Goal: Task Accomplishment & Management: Manage account settings

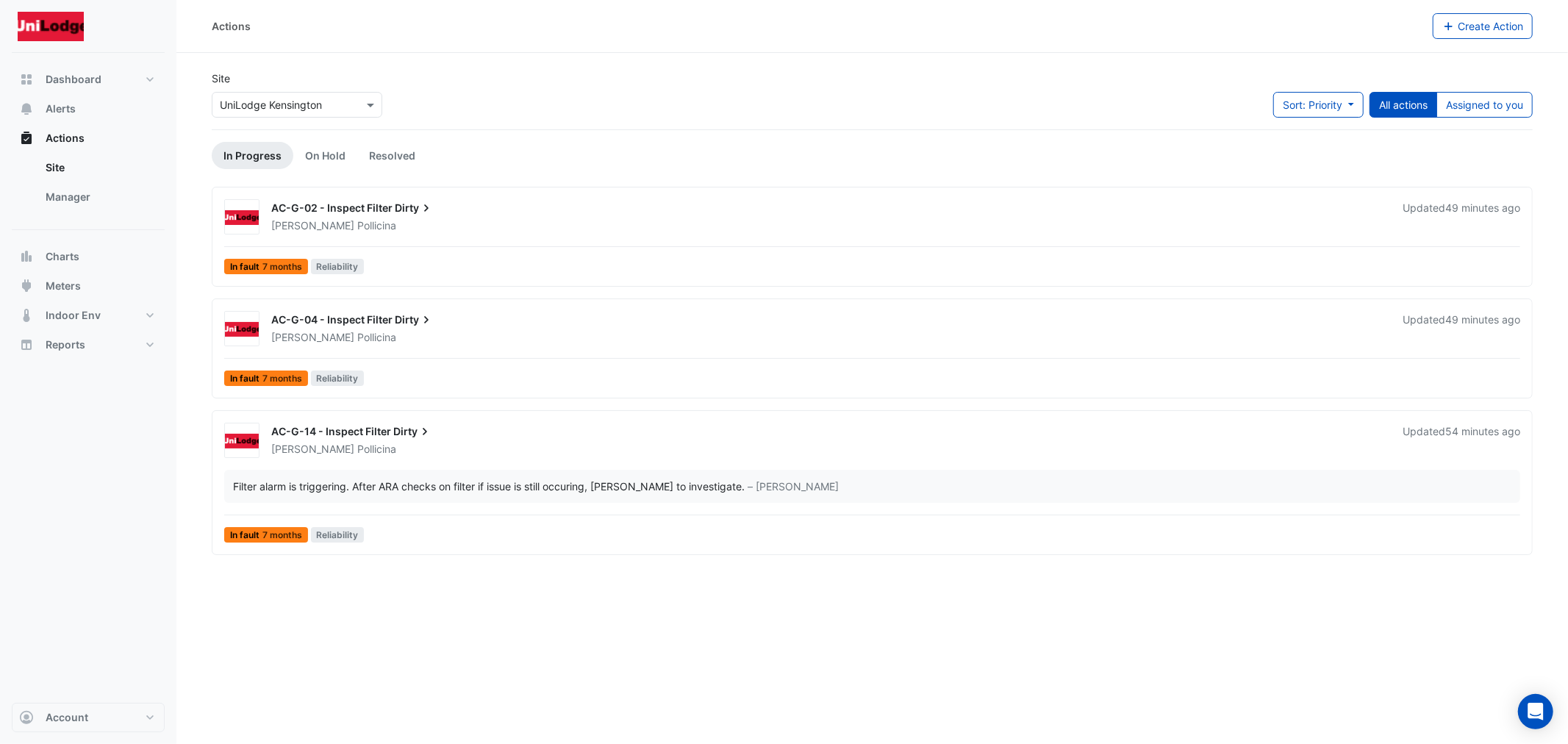
click at [399, 204] on span "Dirty" at bounding box center [414, 208] width 39 height 15
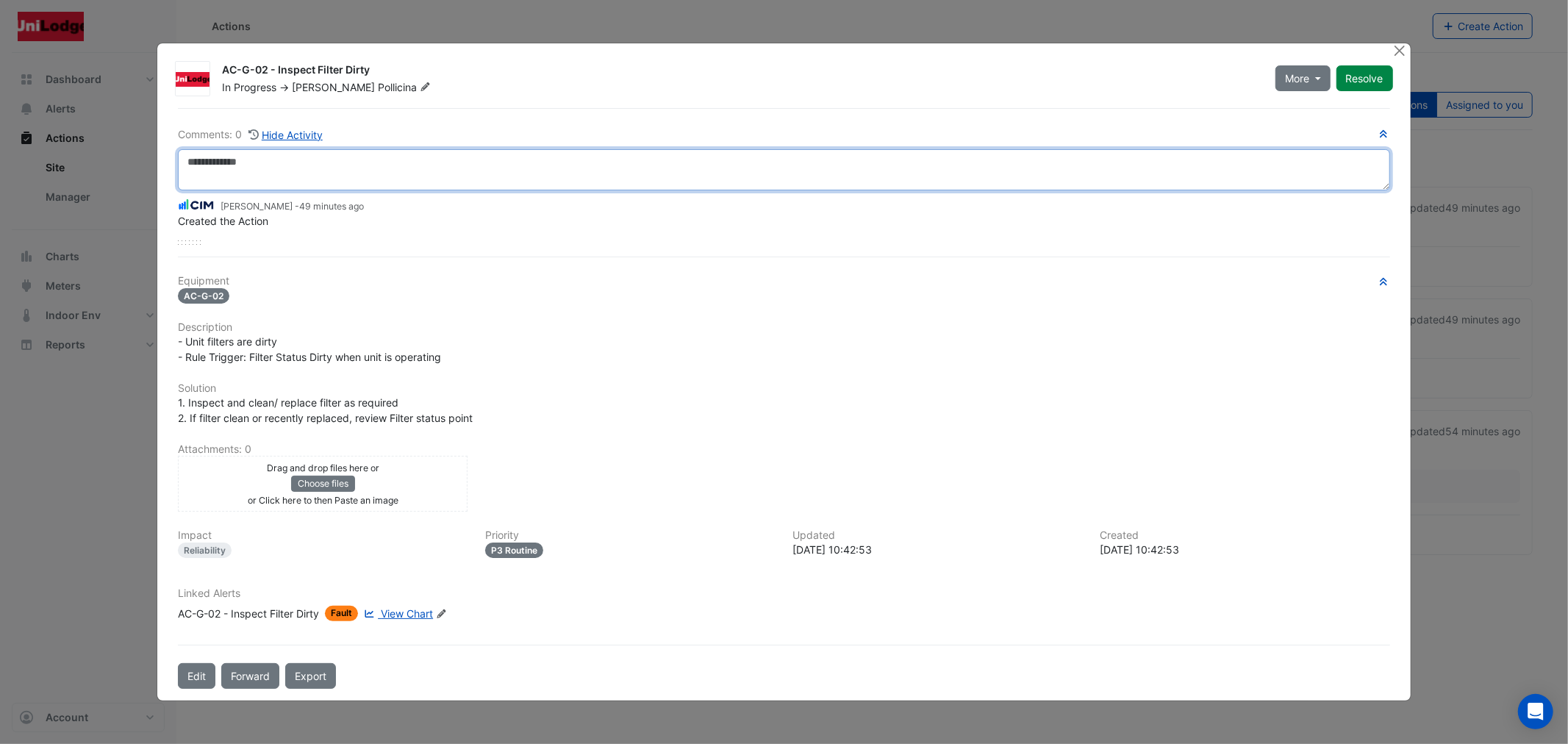
click at [349, 178] on textarea at bounding box center [783, 169] width 1211 height 41
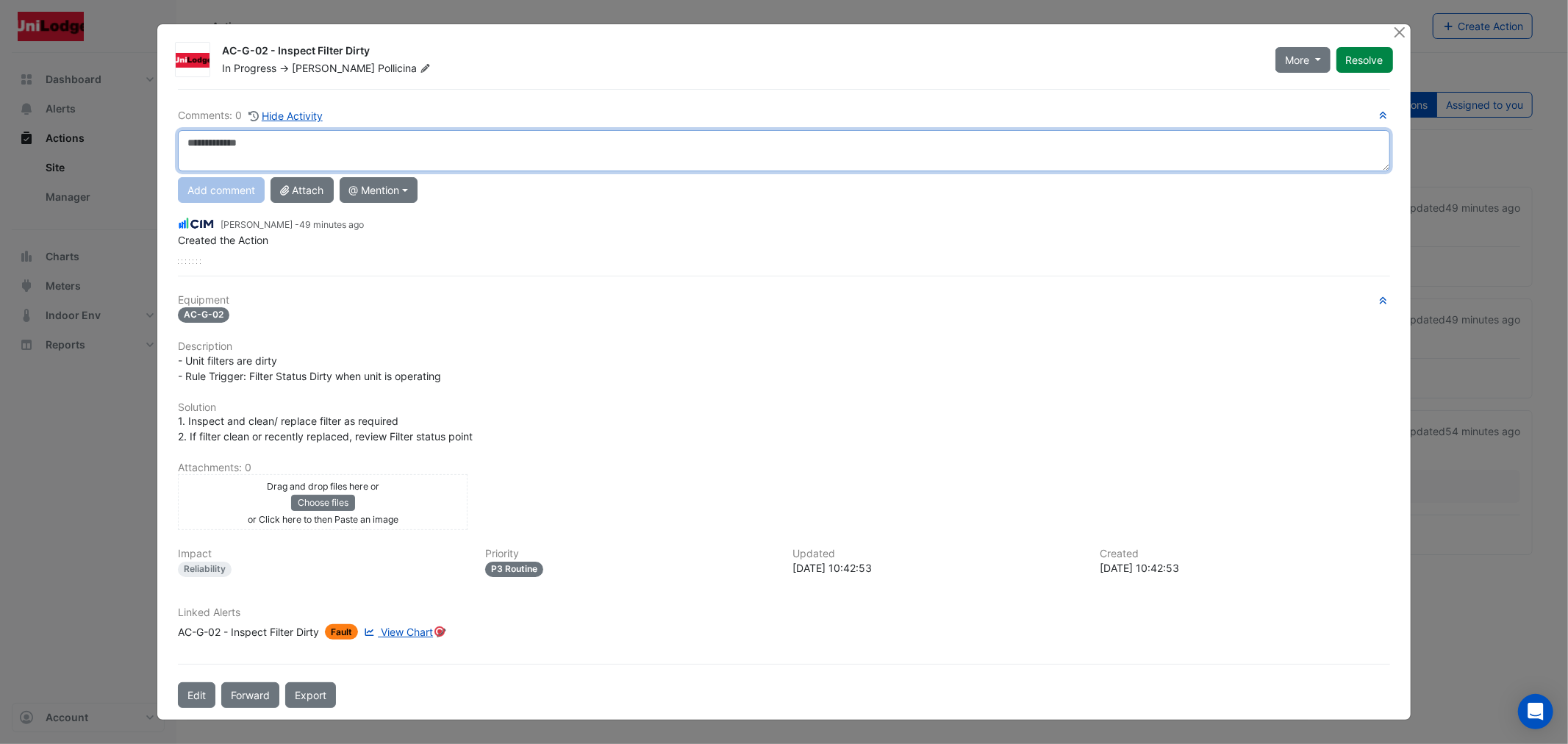
click at [297, 157] on textarea at bounding box center [783, 150] width 1211 height 41
click at [416, 148] on textarea "**********" at bounding box center [783, 150] width 1211 height 41
click at [568, 140] on textarea "**********" at bounding box center [783, 150] width 1211 height 41
drag, startPoint x: 730, startPoint y: 149, endPoint x: -314, endPoint y: 88, distance: 1045.8
click at [0, 88] on html "Actions Create Action Site Select a Site × UniLodge [GEOGRAPHIC_DATA] Sort: Pri…" at bounding box center [784, 372] width 1568 height 744
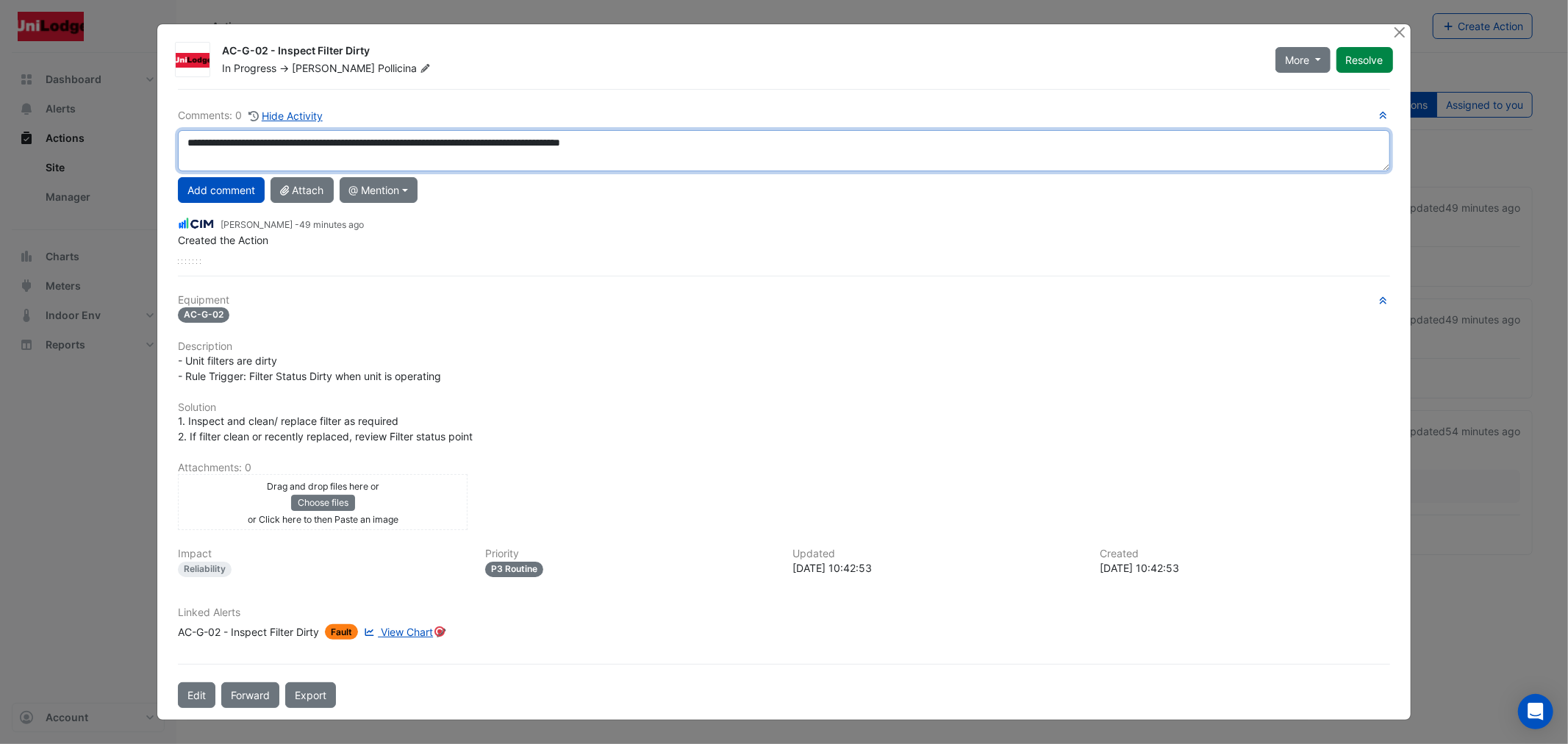
click at [731, 149] on textarea "**********" at bounding box center [783, 150] width 1211 height 41
drag, startPoint x: 429, startPoint y: 130, endPoint x: -129, endPoint y: 112, distance: 558.3
click at [0, 112] on html "Actions Create Action Site Select a Site × UniLodge [GEOGRAPHIC_DATA] Sort: Pri…" at bounding box center [784, 372] width 1568 height 744
type textarea "**********"
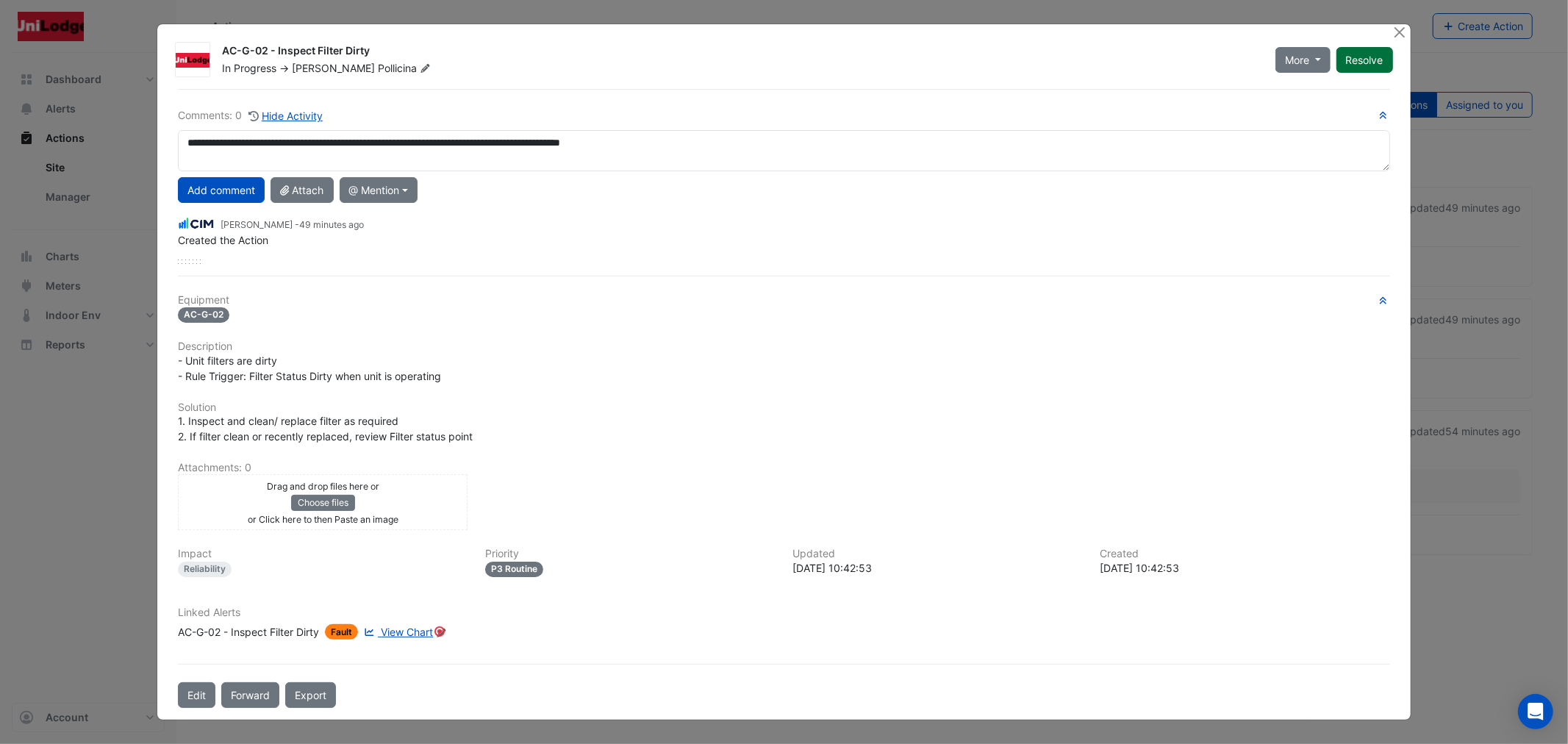
click at [1348, 55] on button "Resolve" at bounding box center [1365, 60] width 57 height 26
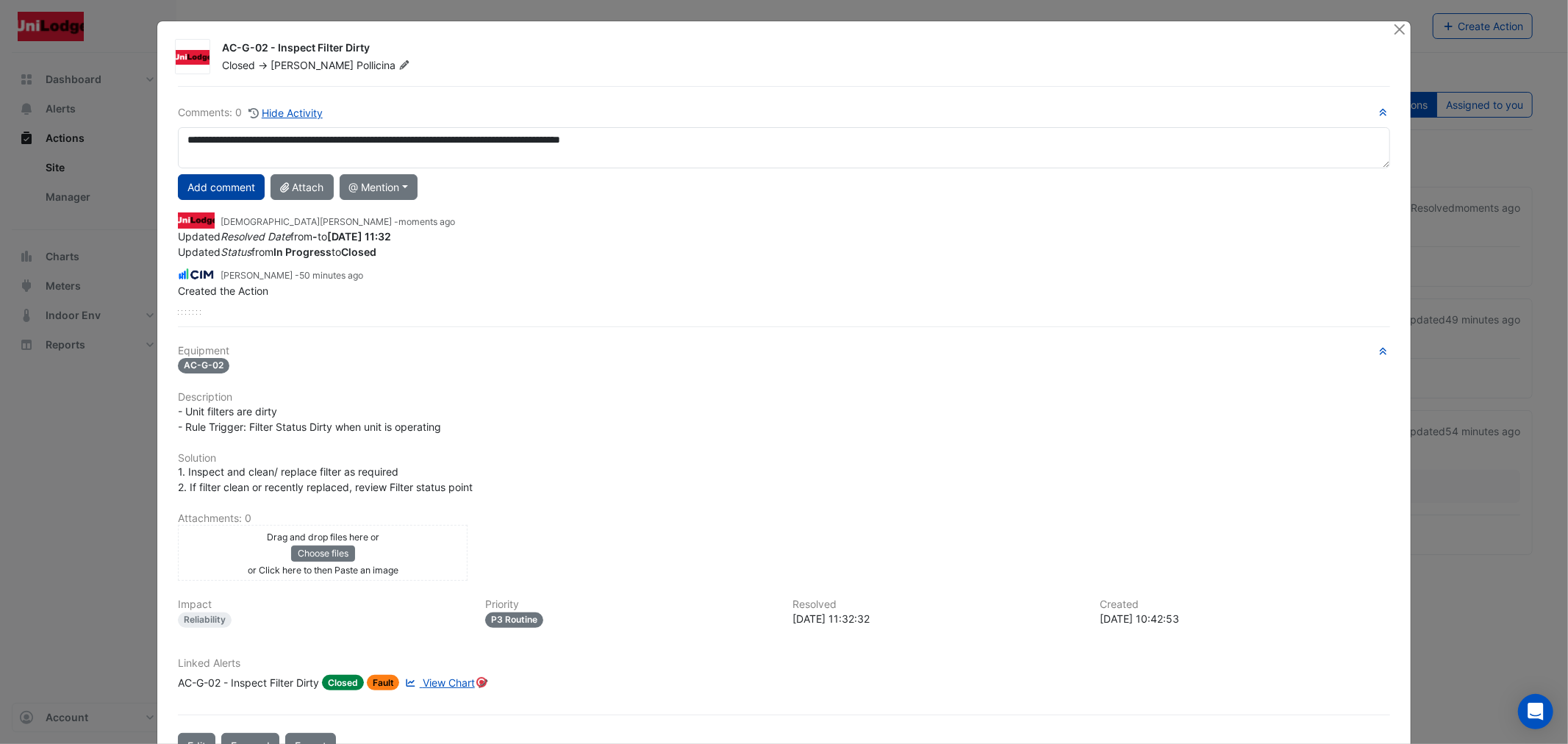
click at [229, 189] on button "Add comment" at bounding box center [221, 187] width 86 height 26
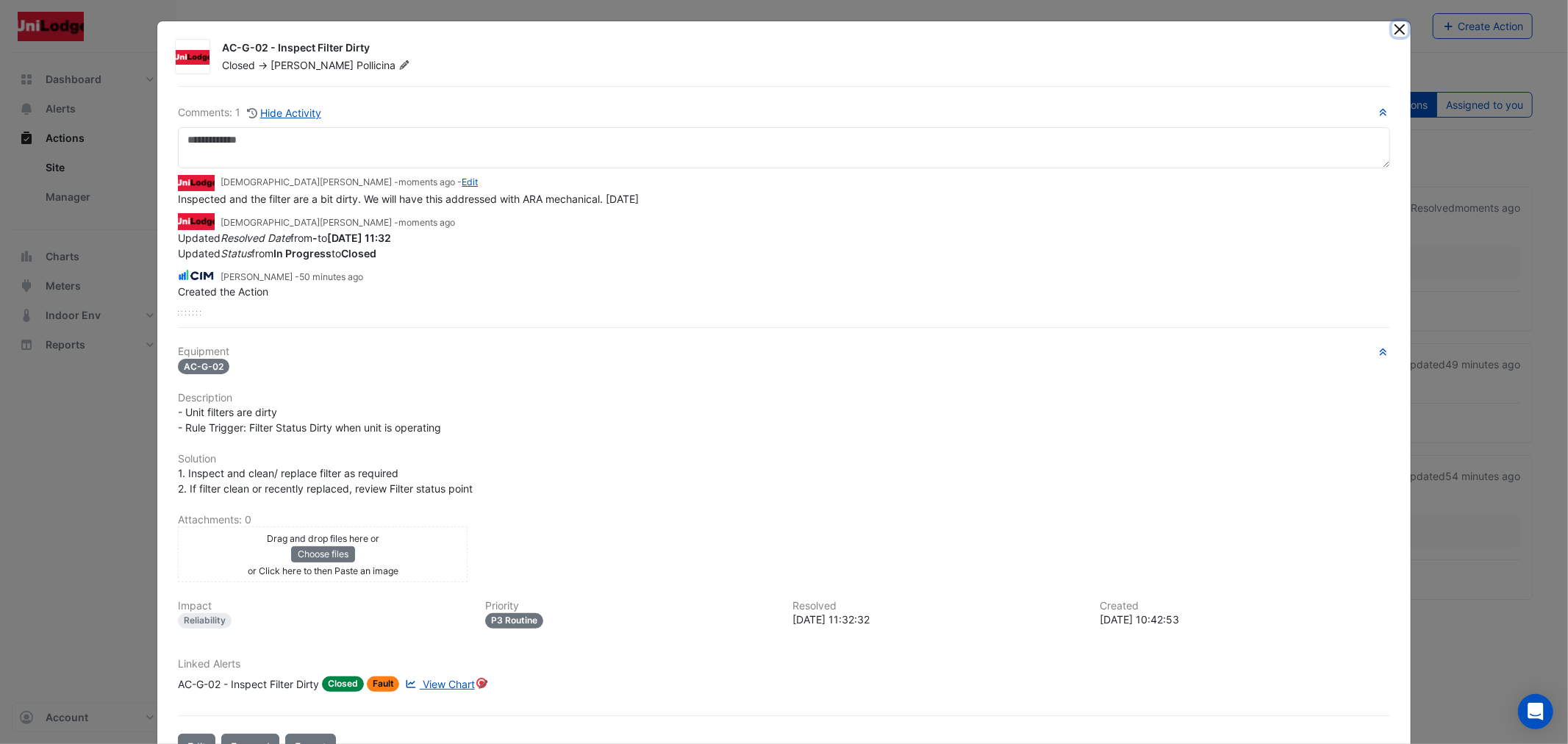
click at [1392, 29] on button "Close" at bounding box center [1400, 29] width 16 height 16
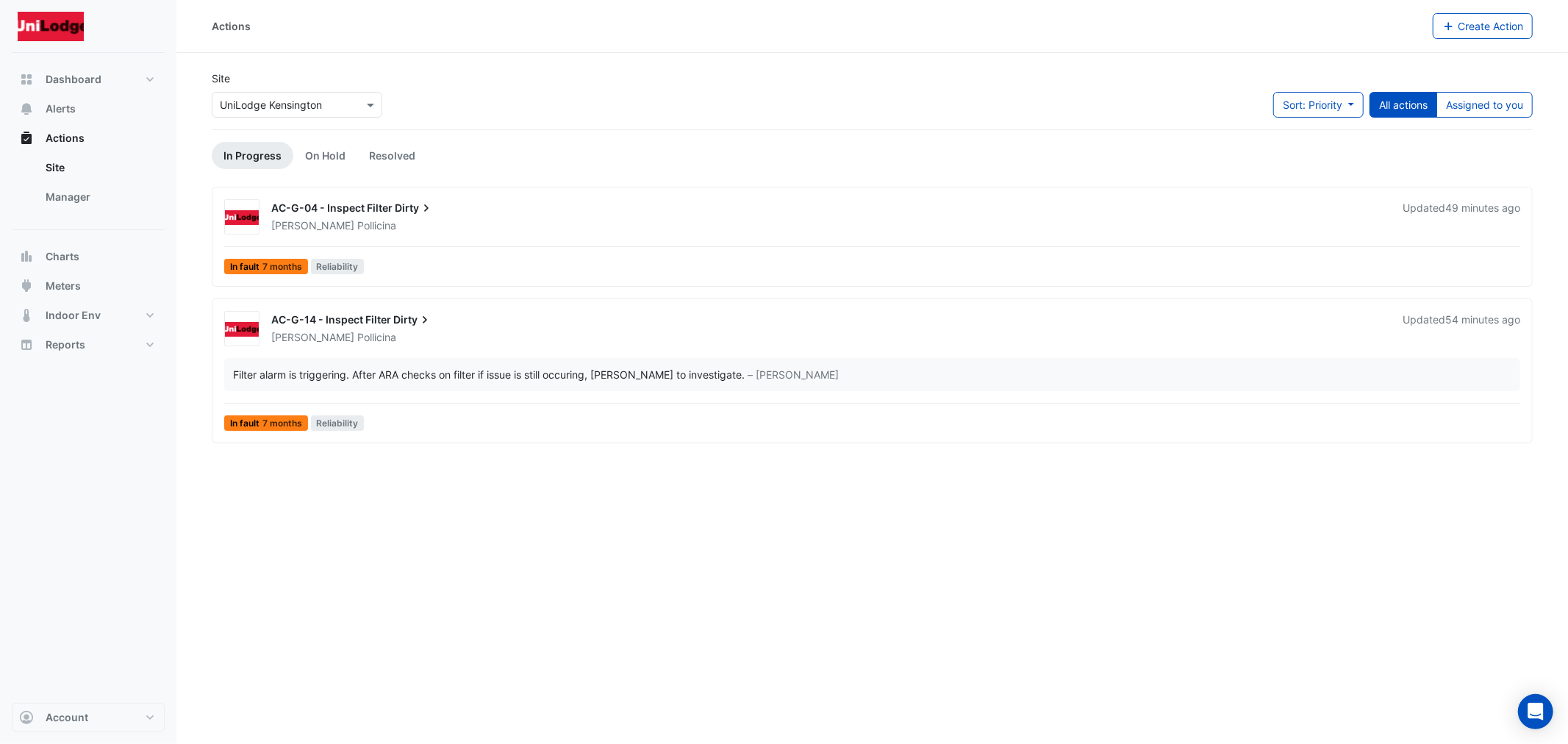
click at [349, 318] on span "AC-G-14 - Inspect Filter" at bounding box center [331, 319] width 120 height 13
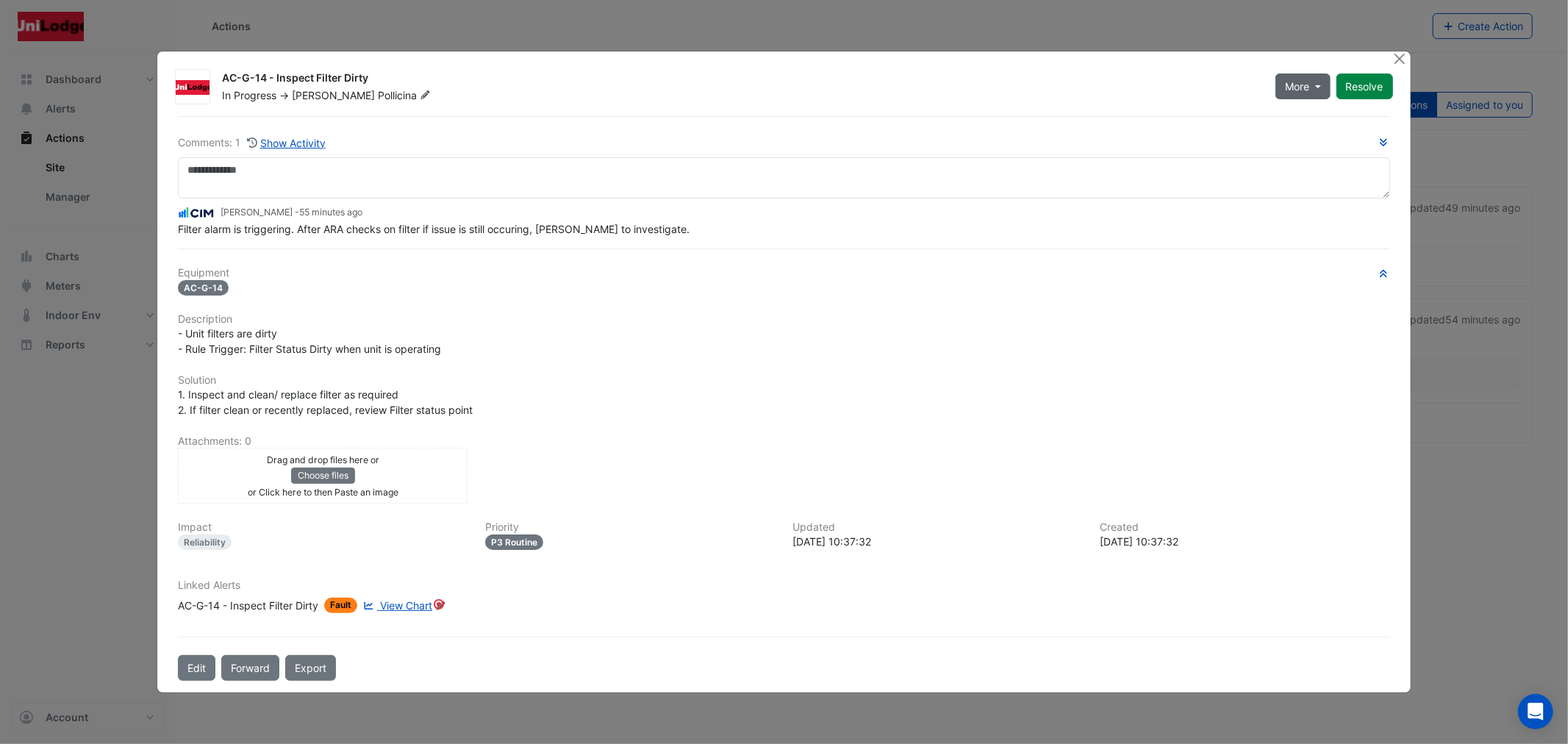
click at [1311, 92] on button "More" at bounding box center [1302, 86] width 55 height 26
click at [922, 204] on div "Comments: 1 Show Activity [PERSON_NAME] - 55 minutes ago Filter alarm is trigge…" at bounding box center [783, 185] width 1211 height 102
click at [1356, 91] on button "Resolve" at bounding box center [1365, 86] width 57 height 26
click at [1402, 57] on button "Close" at bounding box center [1400, 59] width 16 height 16
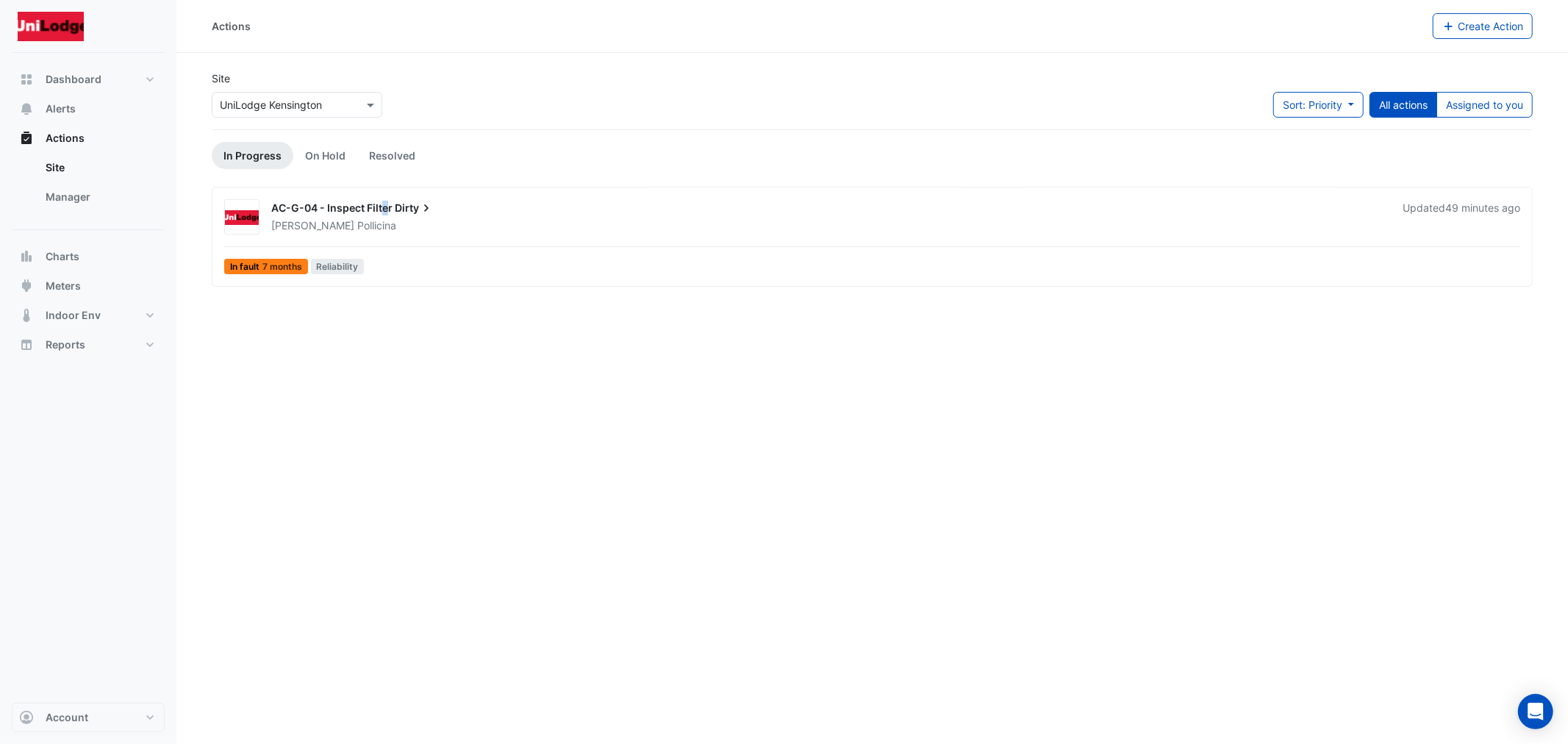
click at [386, 203] on span "AC-G-04 - Inspect Filter" at bounding box center [332, 208] width 121 height 13
click at [350, 215] on div "AC-G-04 - Inspect Filter Dirty" at bounding box center [828, 209] width 1114 height 17
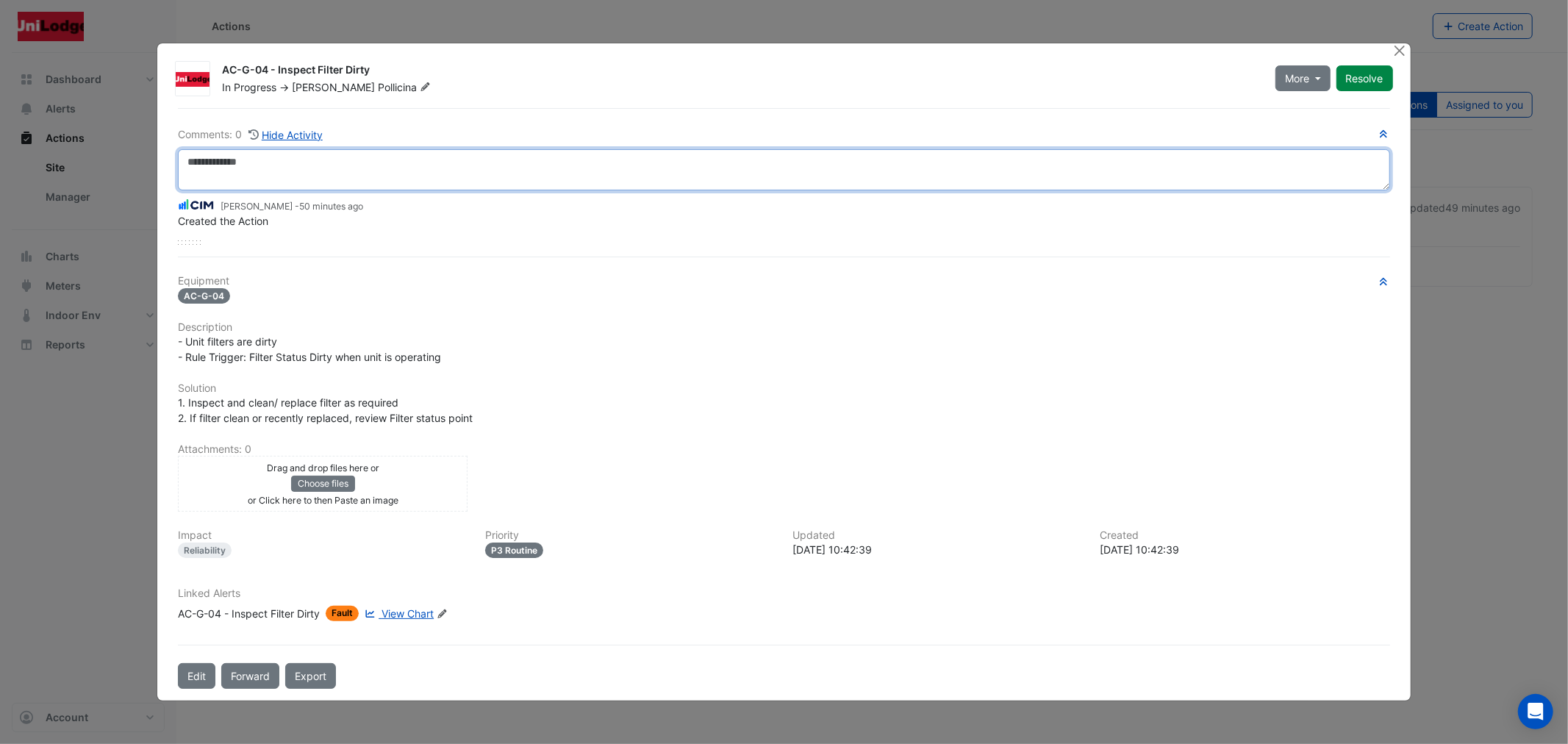
click at [324, 166] on textarea at bounding box center [783, 169] width 1211 height 41
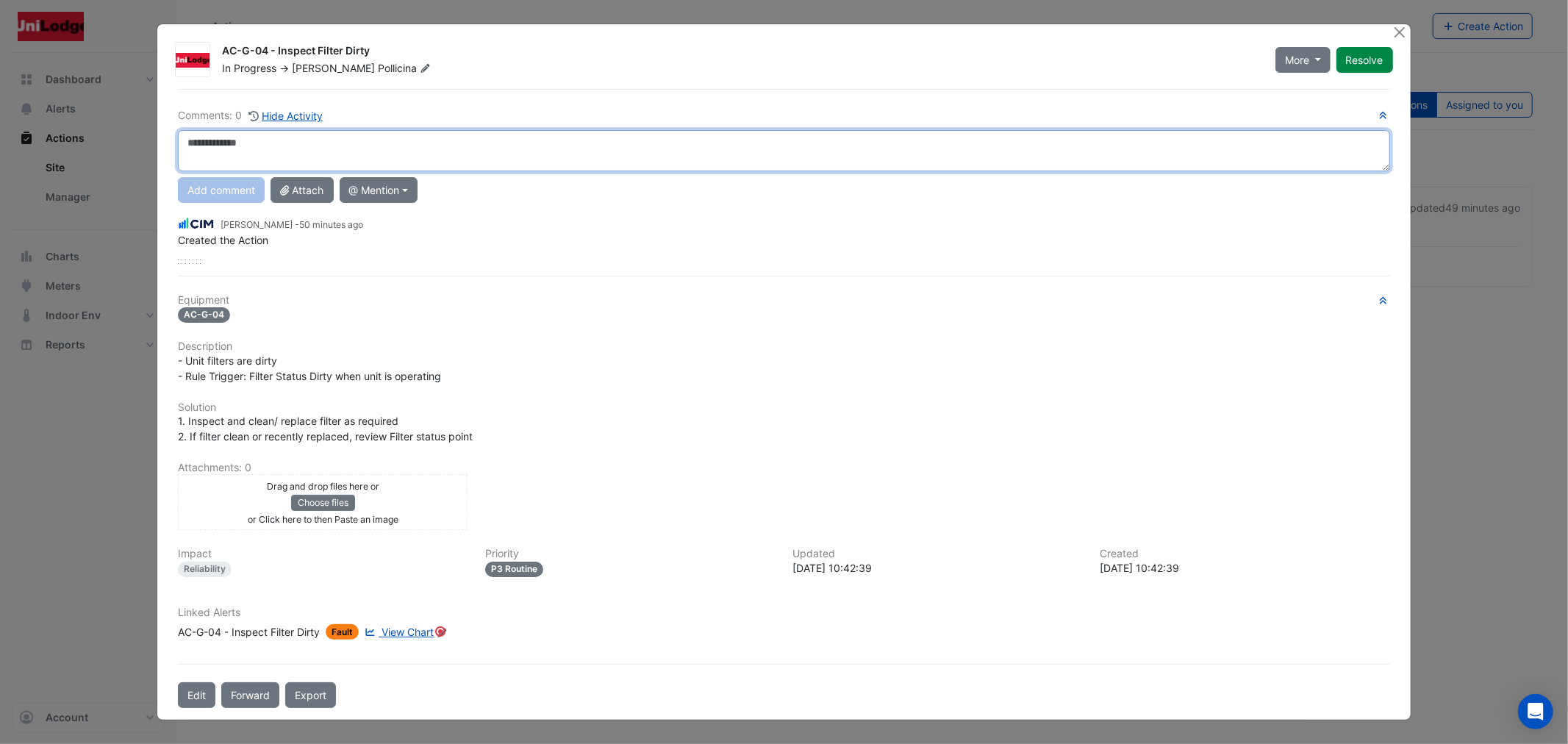
paste textarea "**********"
type textarea "**********"
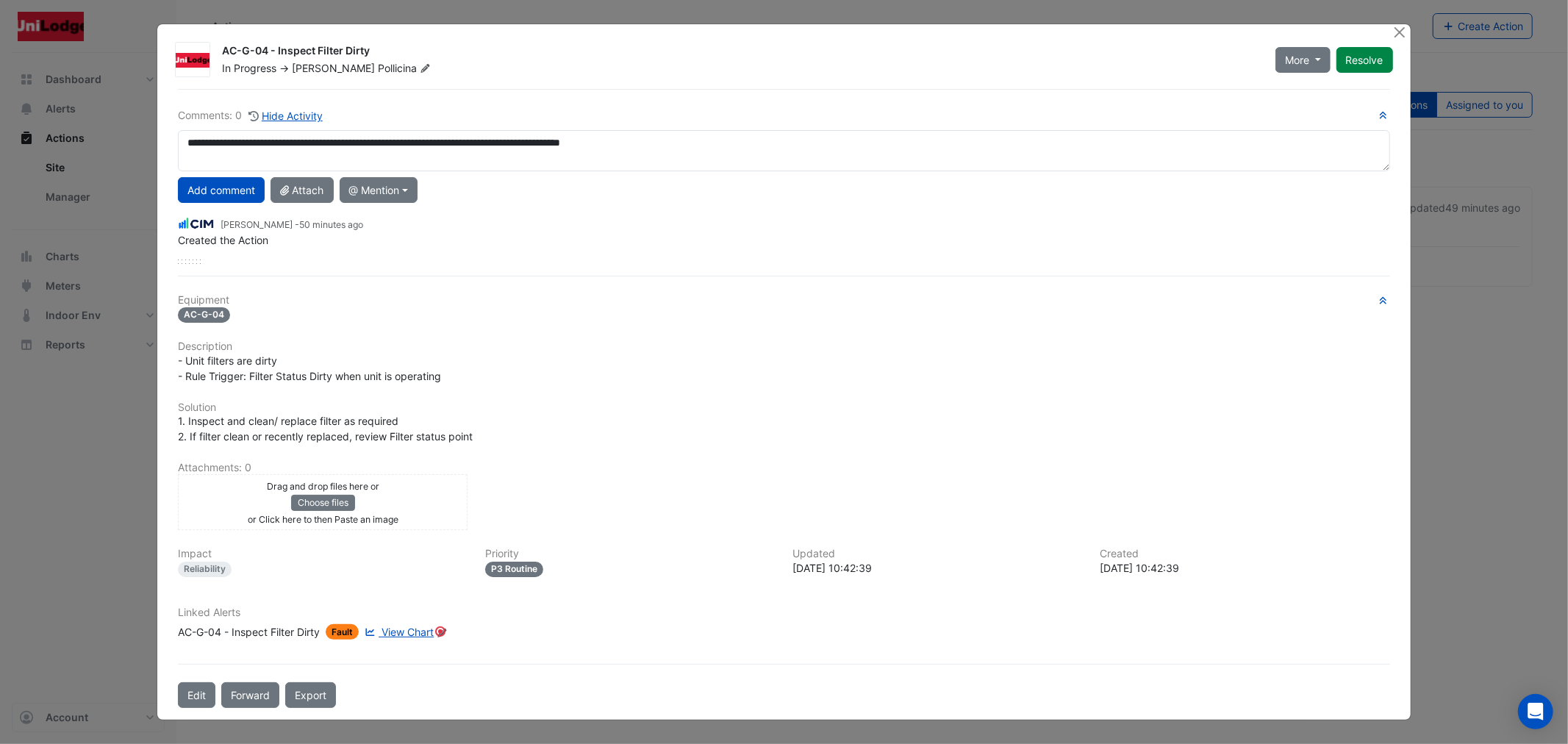
drag, startPoint x: 209, startPoint y: 189, endPoint x: 244, endPoint y: 155, distance: 48.8
click at [244, 180] on button "Add comment" at bounding box center [221, 190] width 86 height 26
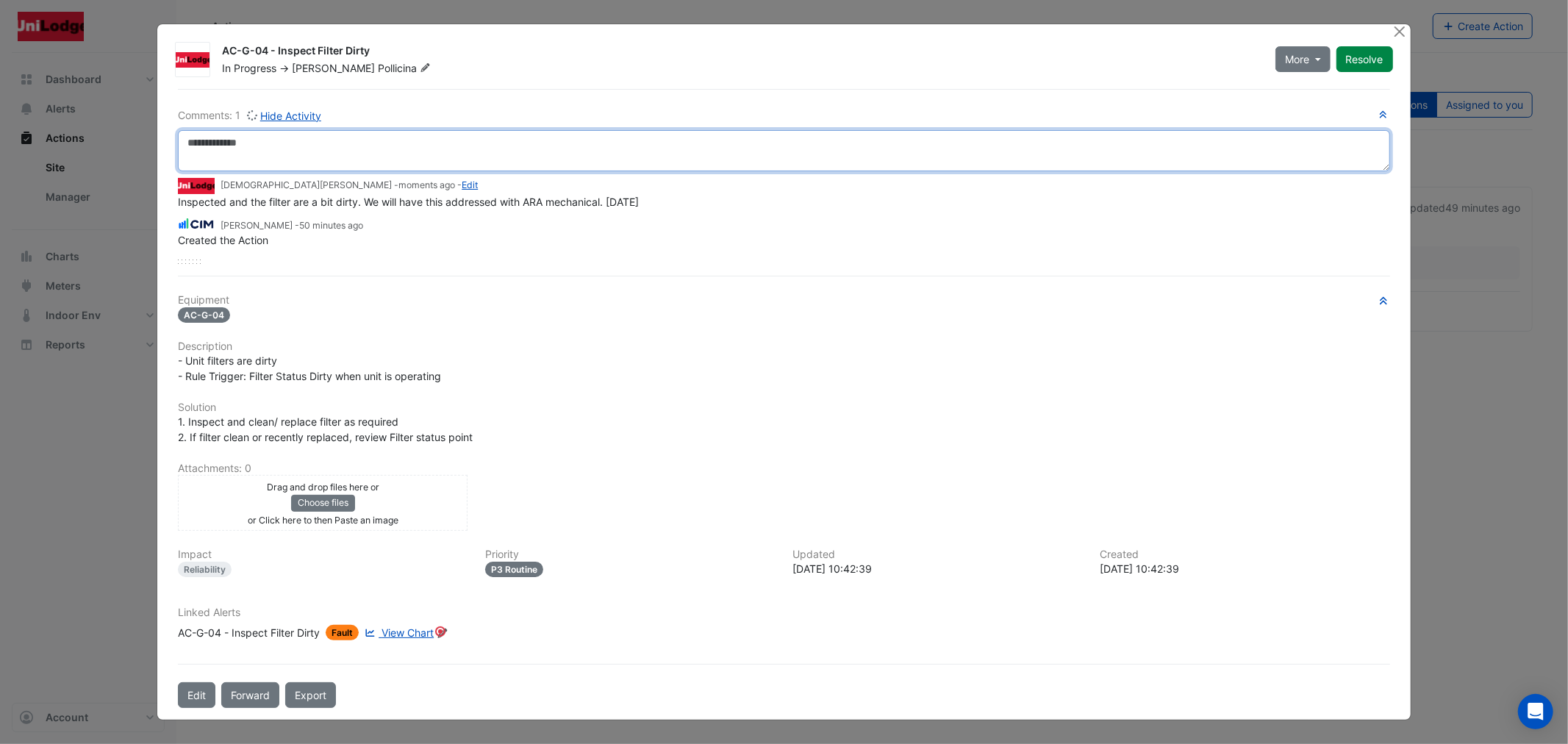
click at [247, 151] on textarea at bounding box center [783, 150] width 1211 height 41
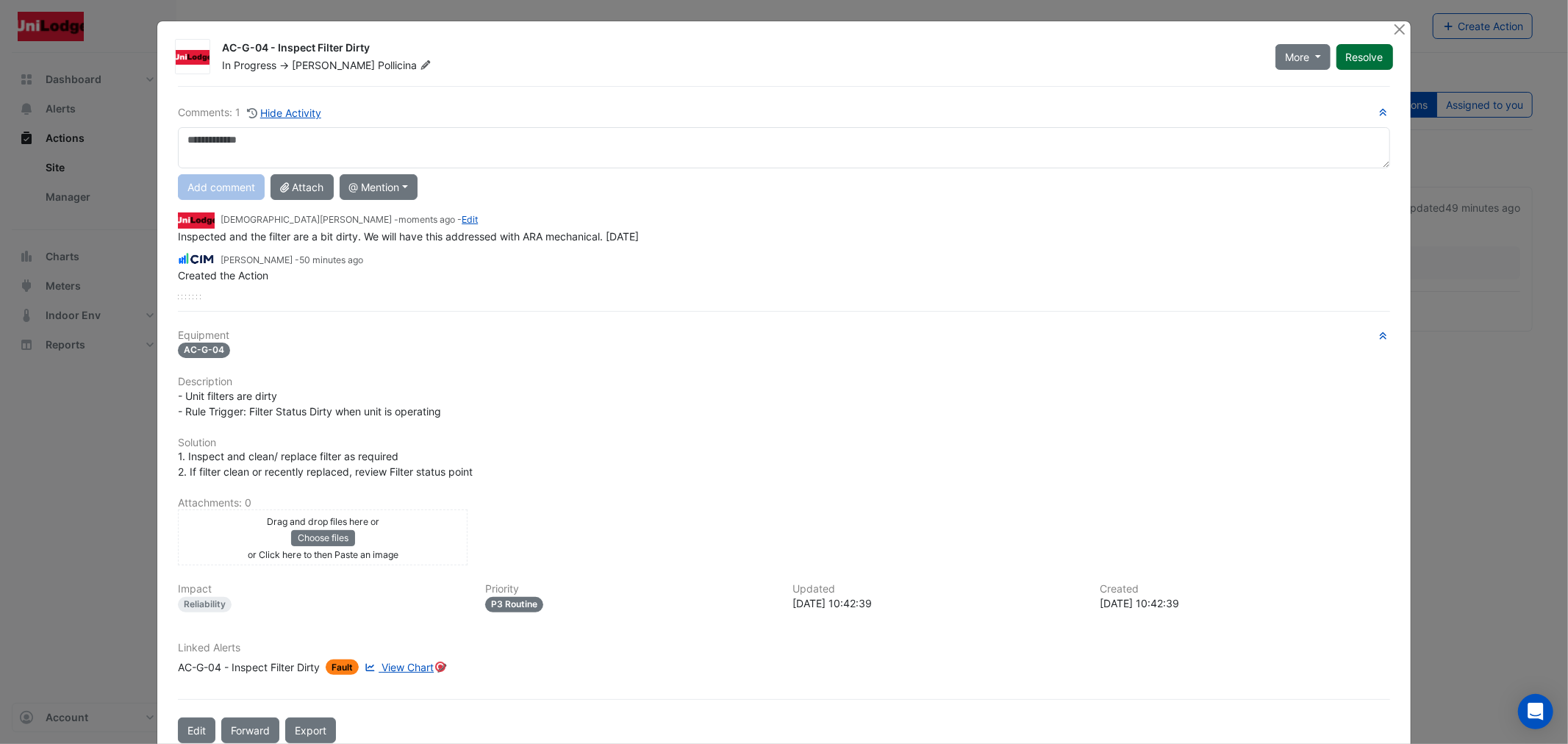
click at [1350, 60] on button "Resolve" at bounding box center [1365, 57] width 57 height 26
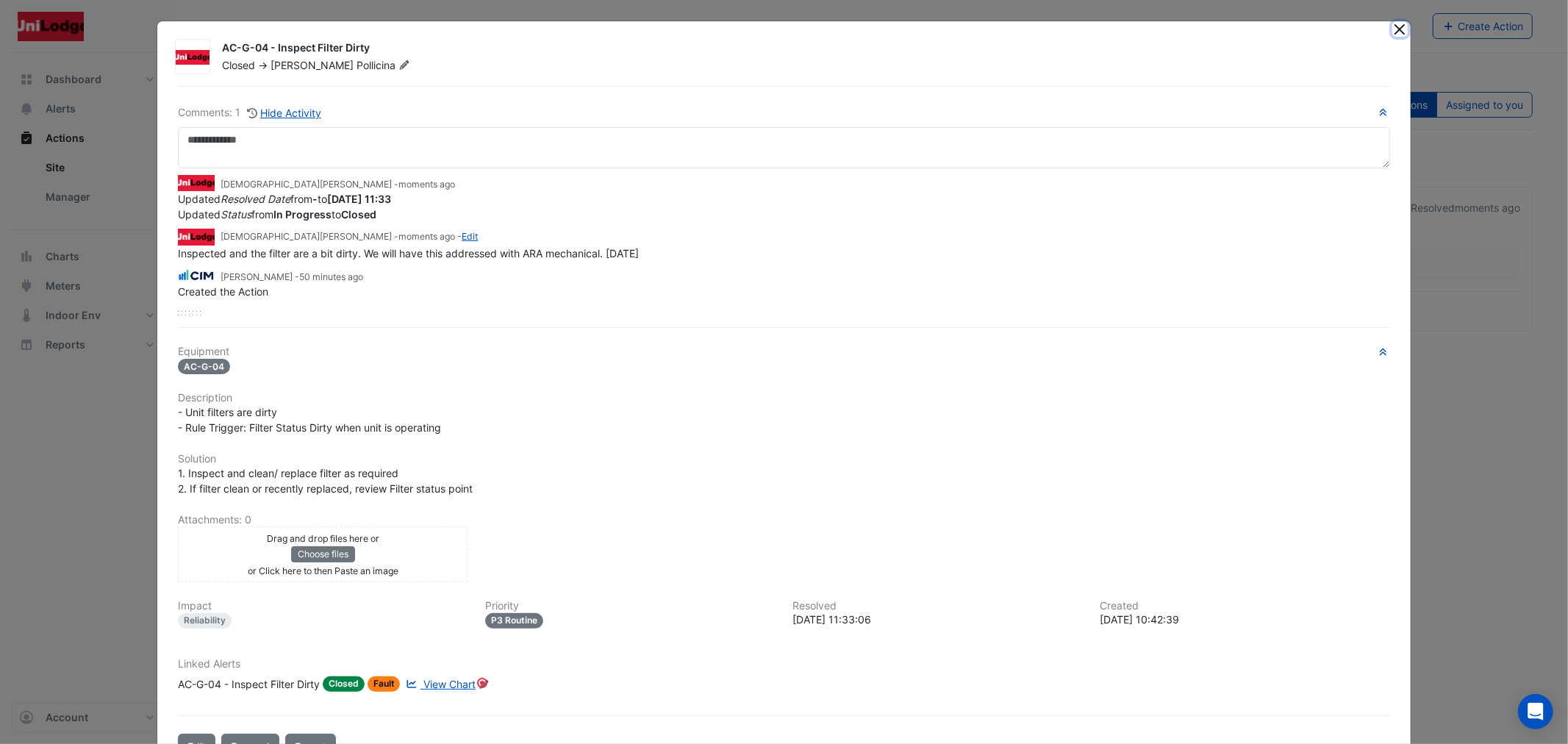
click at [1392, 29] on button "Close" at bounding box center [1400, 29] width 16 height 16
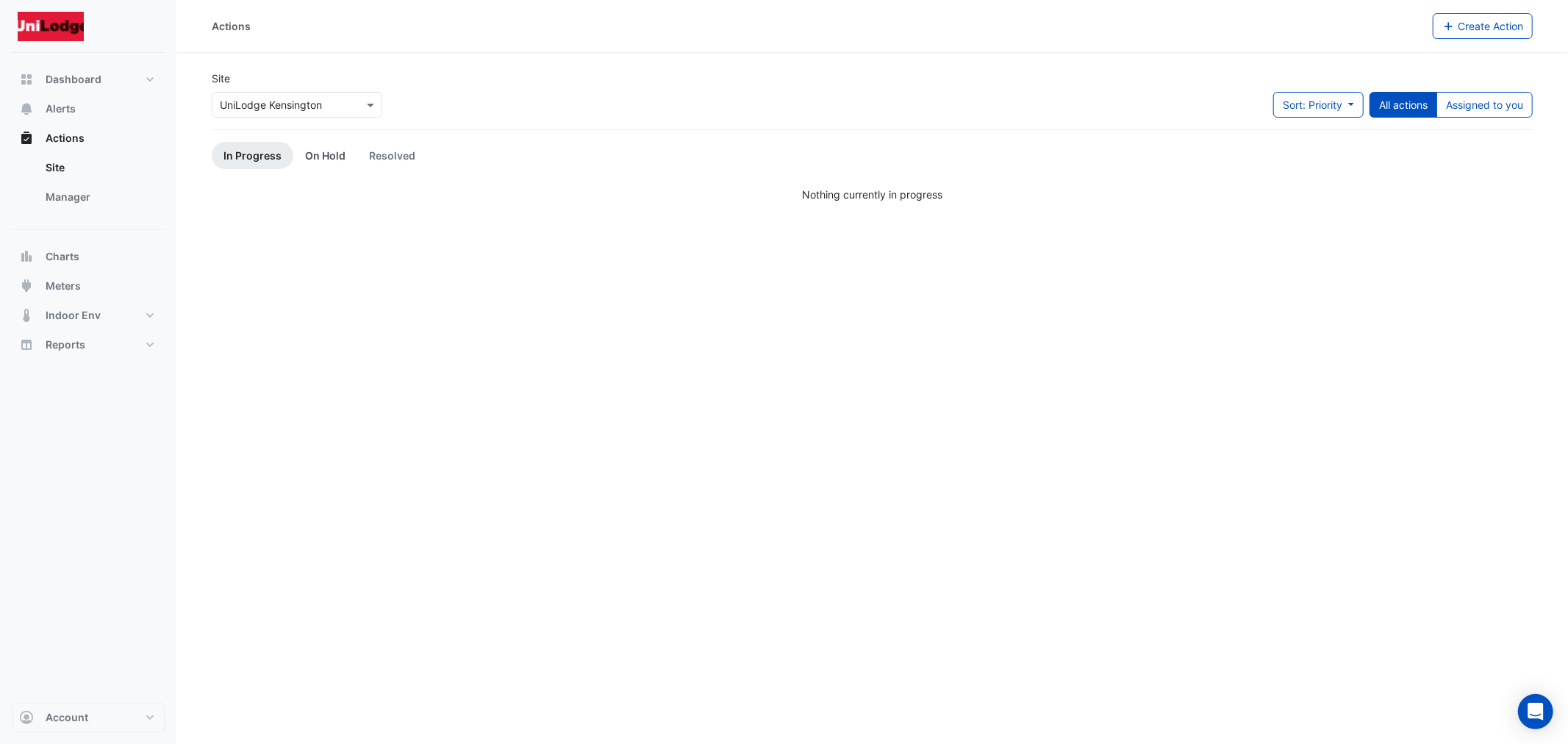
click at [316, 149] on link "On Hold" at bounding box center [326, 155] width 64 height 28
click at [274, 163] on link "In Progress" at bounding box center [252, 155] width 82 height 28
click at [108, 106] on button "Alerts" at bounding box center [88, 109] width 153 height 29
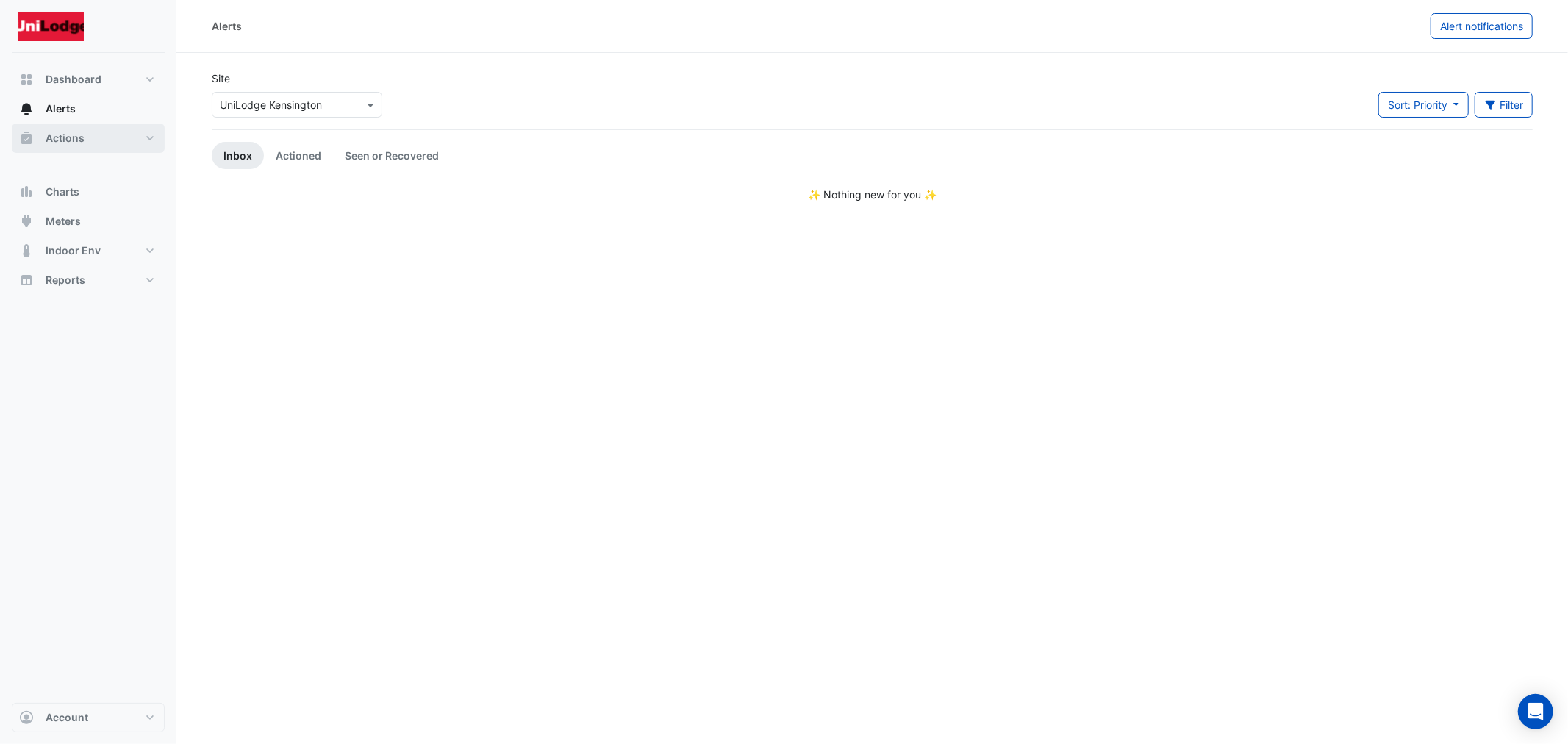
click at [72, 128] on button "Actions" at bounding box center [88, 138] width 153 height 29
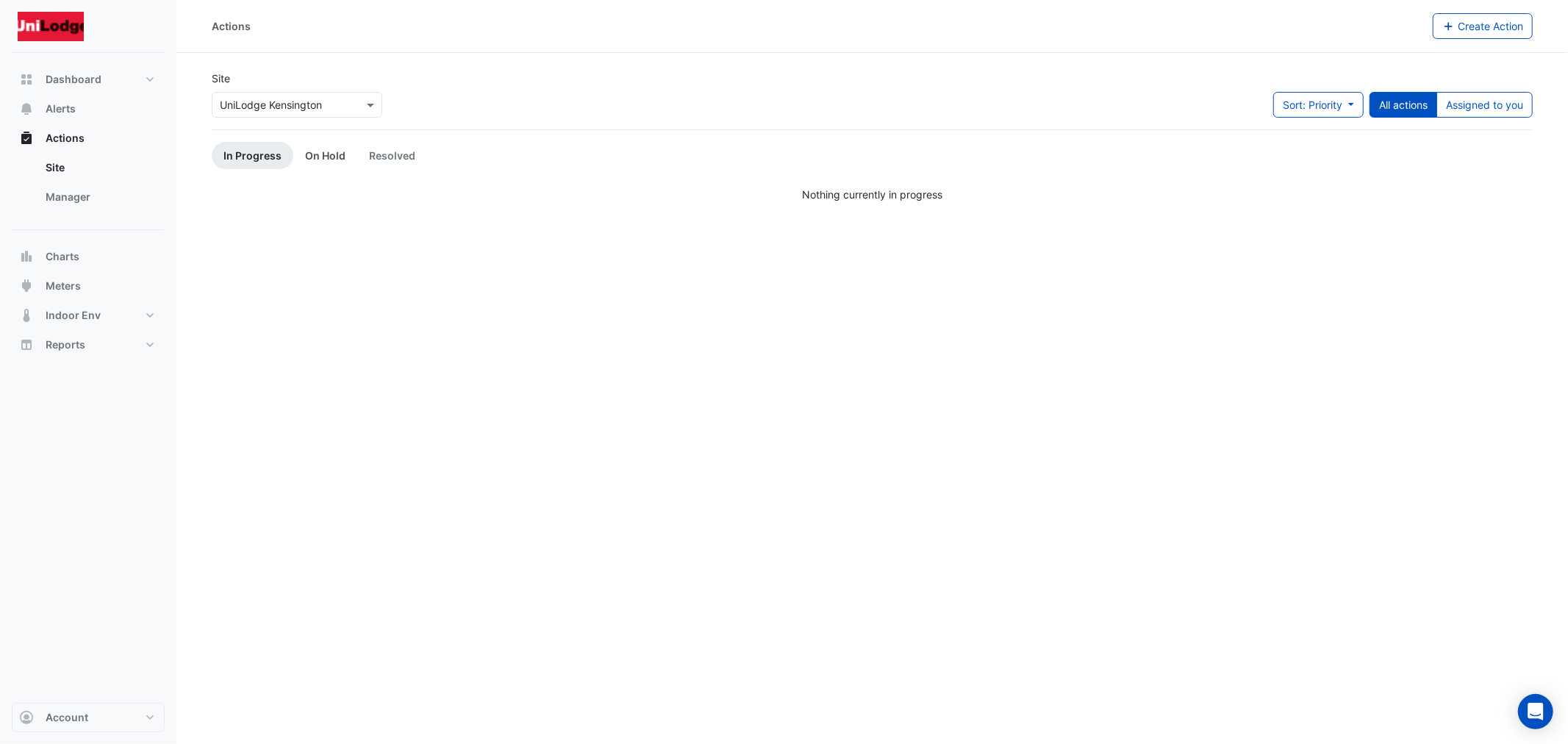
click at [325, 152] on link "On Hold" at bounding box center [326, 155] width 64 height 28
click at [251, 155] on link "In Progress" at bounding box center [252, 155] width 82 height 28
click at [67, 101] on span "Alerts" at bounding box center [61, 109] width 30 height 15
